Goal: Check status

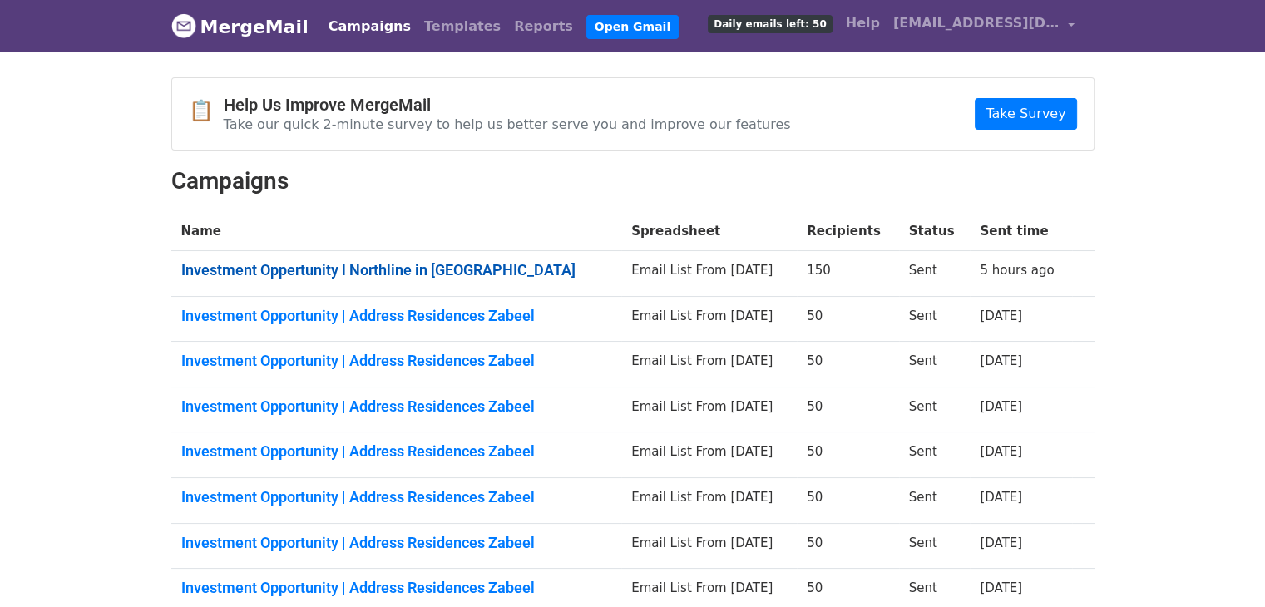
click at [422, 263] on link "Investment Oppertunity l Northline in City Walk" at bounding box center [396, 270] width 431 height 18
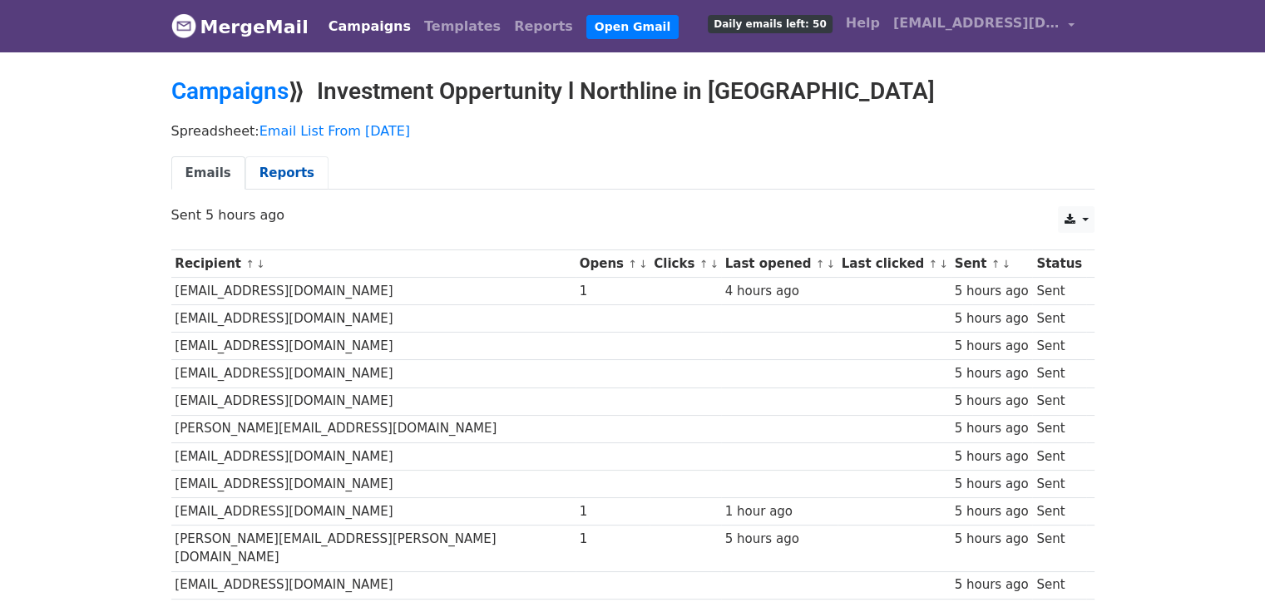
click at [268, 166] on link "Reports" at bounding box center [286, 173] width 83 height 34
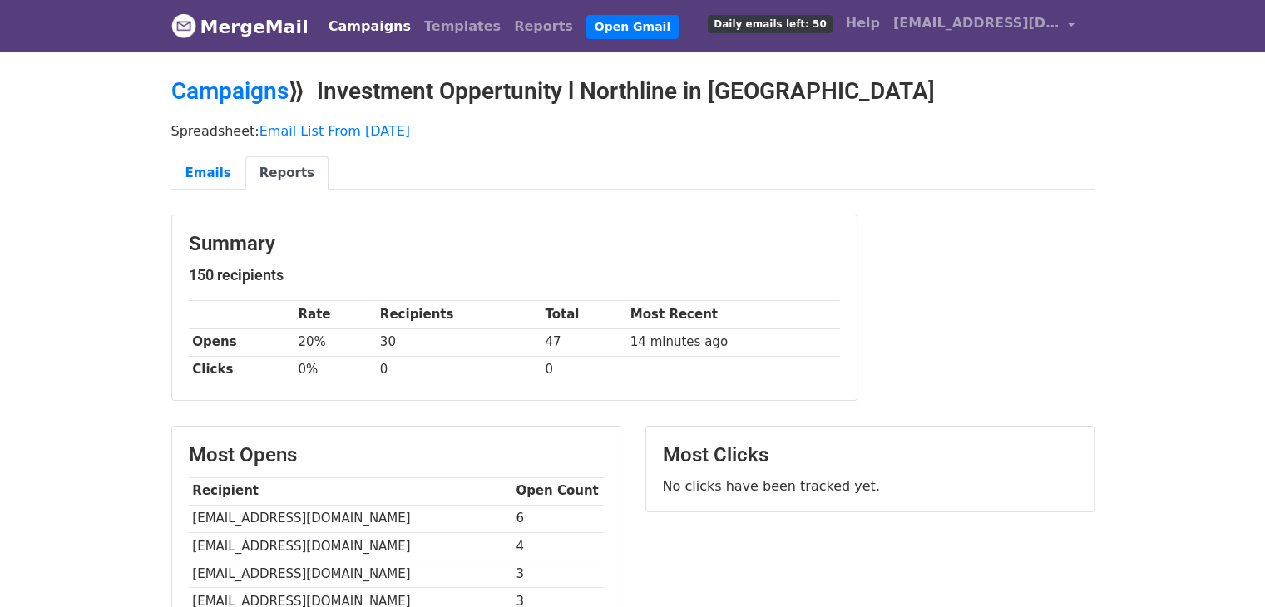
click at [210, 18] on link "MergeMail" at bounding box center [239, 26] width 137 height 35
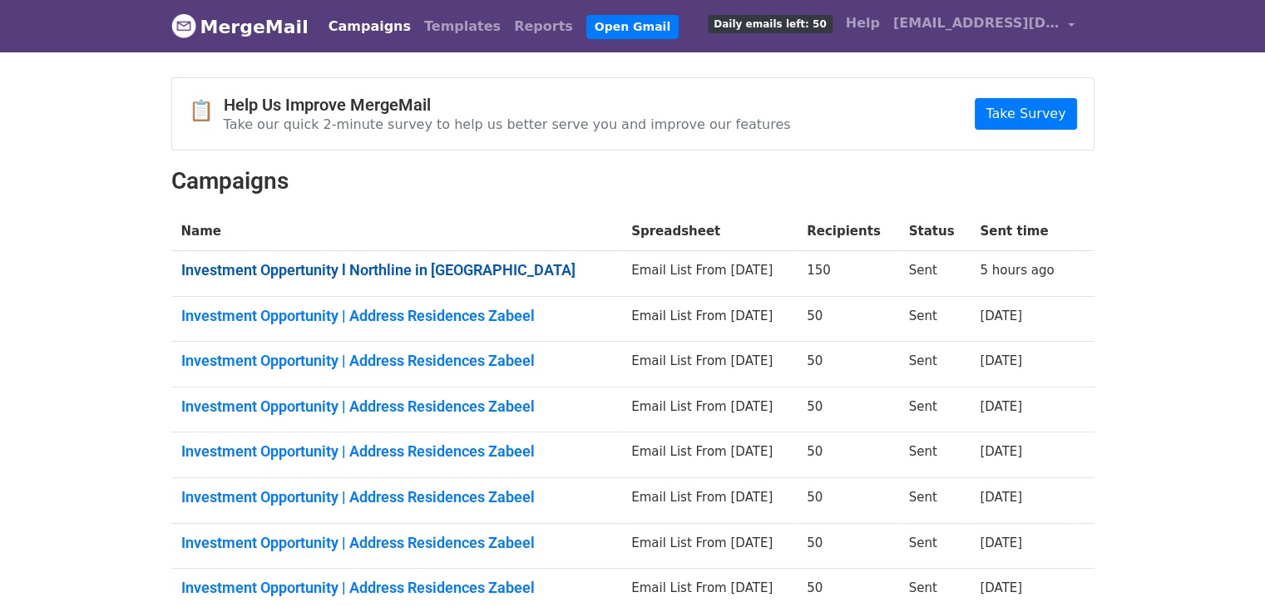
click at [379, 264] on link "Investment Oppertunity l Northline in City Walk" at bounding box center [396, 270] width 431 height 18
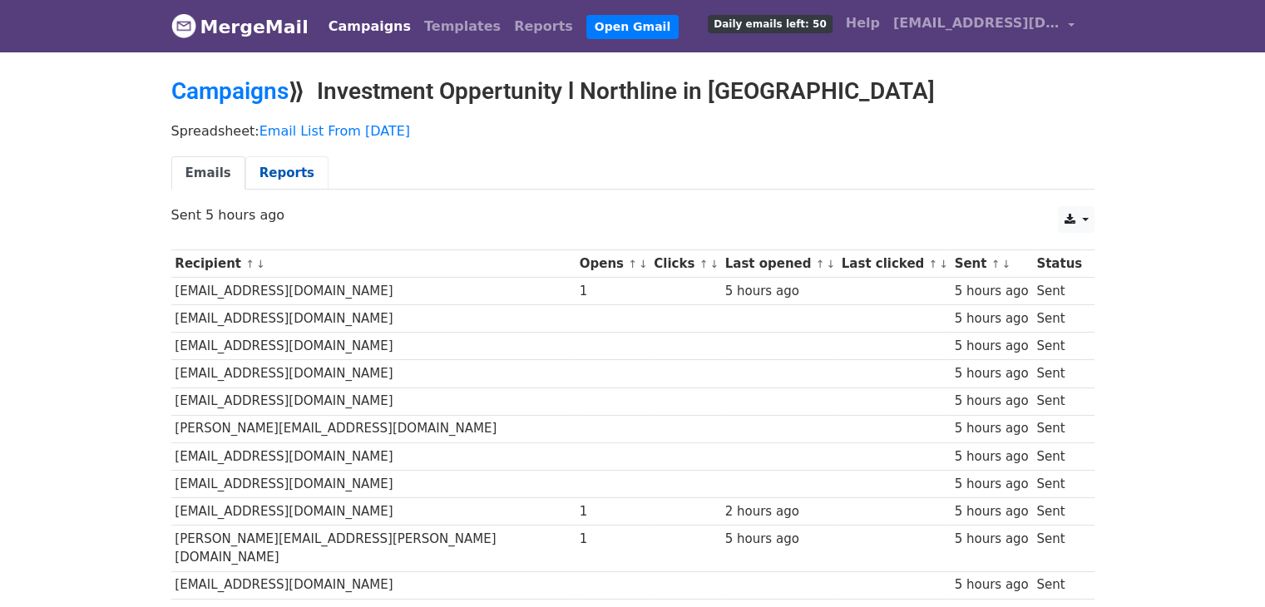
click at [259, 161] on link "Reports" at bounding box center [286, 173] width 83 height 34
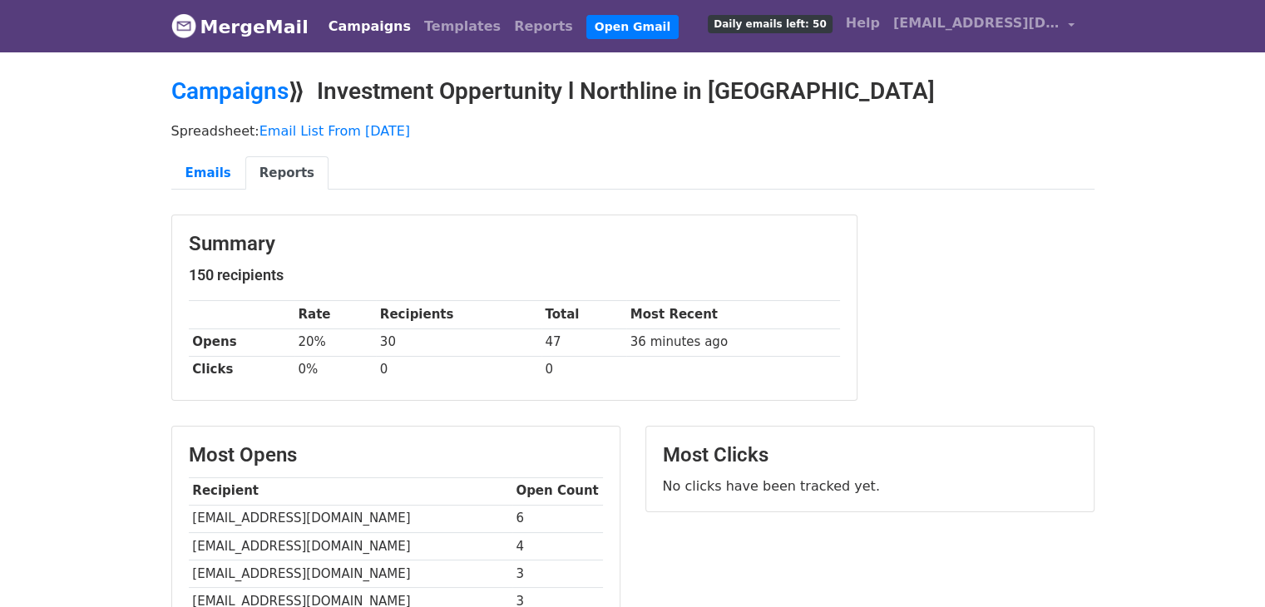
click at [150, 167] on body "MergeMail Campaigns Templates Reports Open Gmail Daily emails left: 50 Help beh…" at bounding box center [632, 505] width 1265 height 1011
click at [266, 32] on link "MergeMail" at bounding box center [239, 26] width 137 height 35
